Goal: Check status: Check status

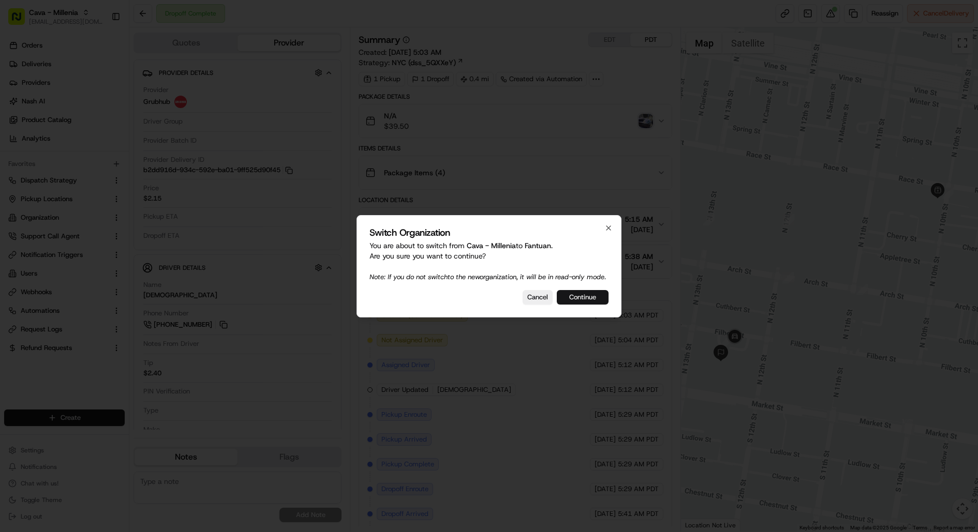
click at [596, 297] on button "Continue" at bounding box center [583, 297] width 52 height 14
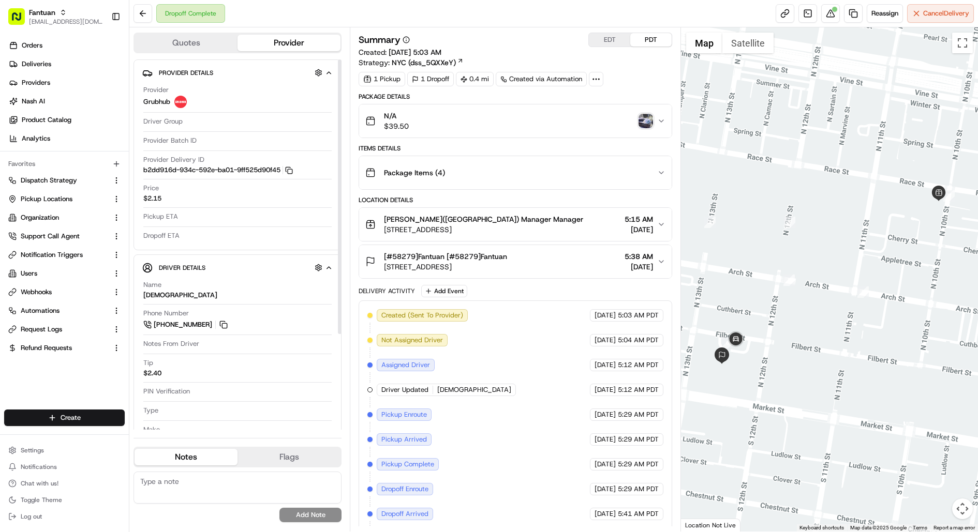
click at [153, 196] on span "$2.15" at bounding box center [152, 198] width 18 height 9
click at [155, 195] on span "$2.15" at bounding box center [152, 198] width 18 height 9
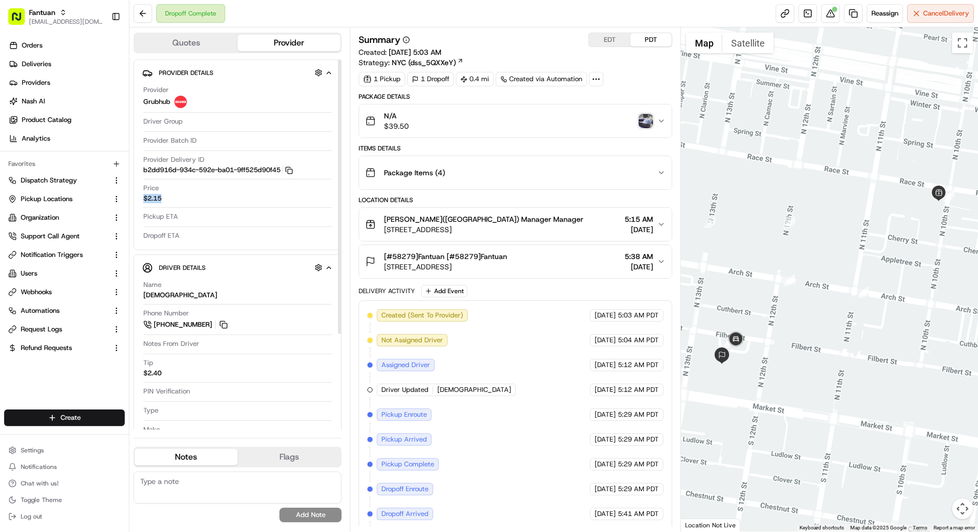
click at [155, 195] on span "$2.15" at bounding box center [152, 198] width 18 height 9
